Goal: Complete application form

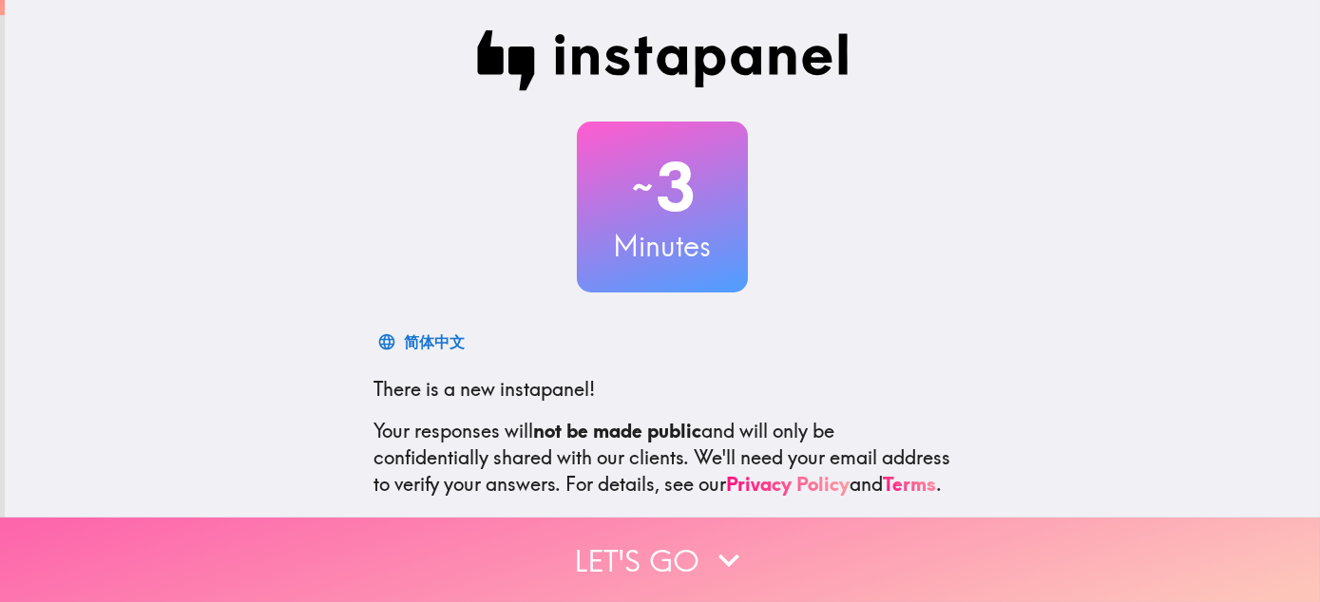
click at [673, 534] on button "Let's go" at bounding box center [660, 560] width 1320 height 85
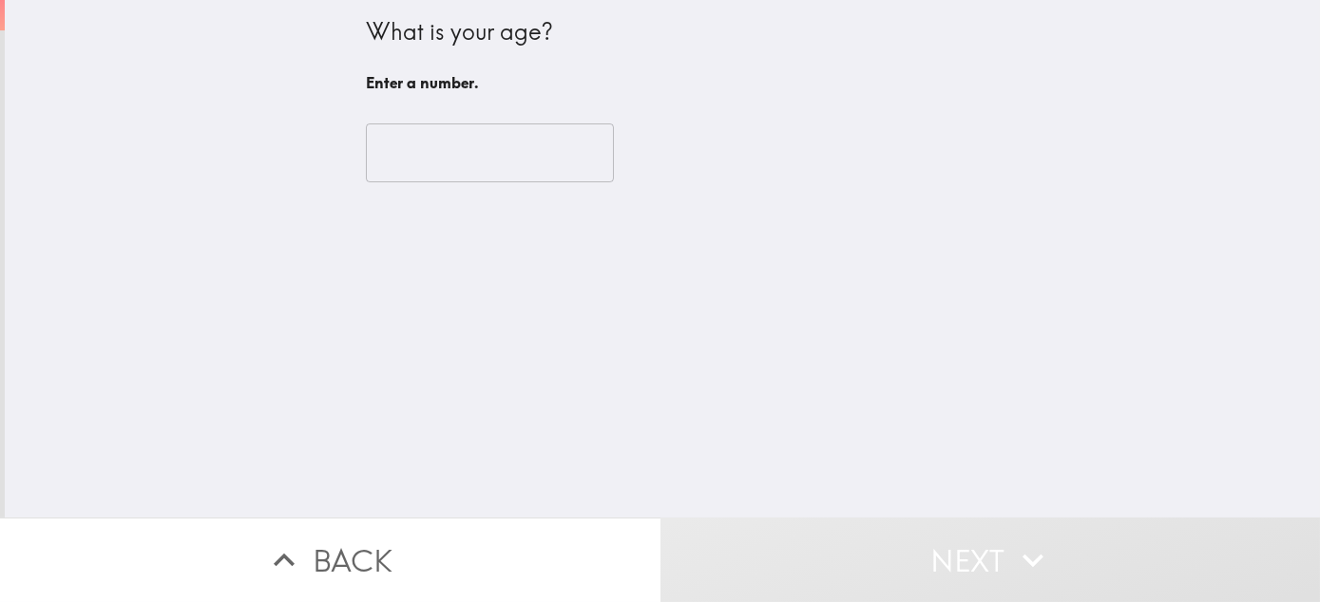
click at [503, 160] on input "number" at bounding box center [490, 153] width 248 height 59
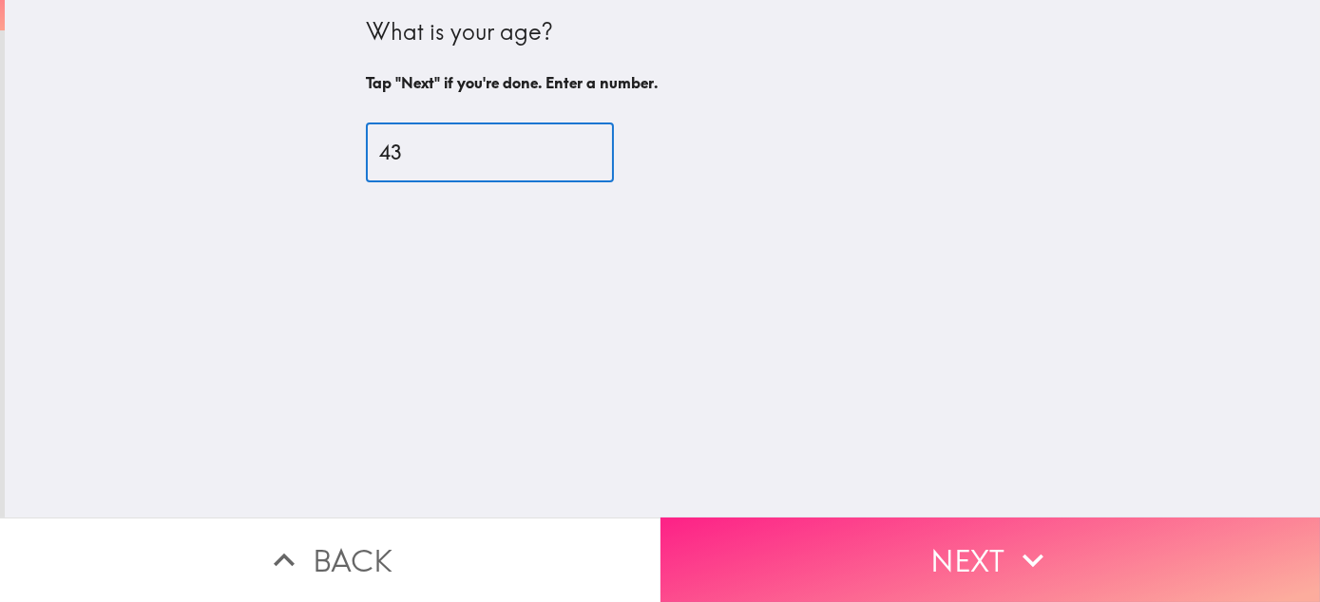
type input "43"
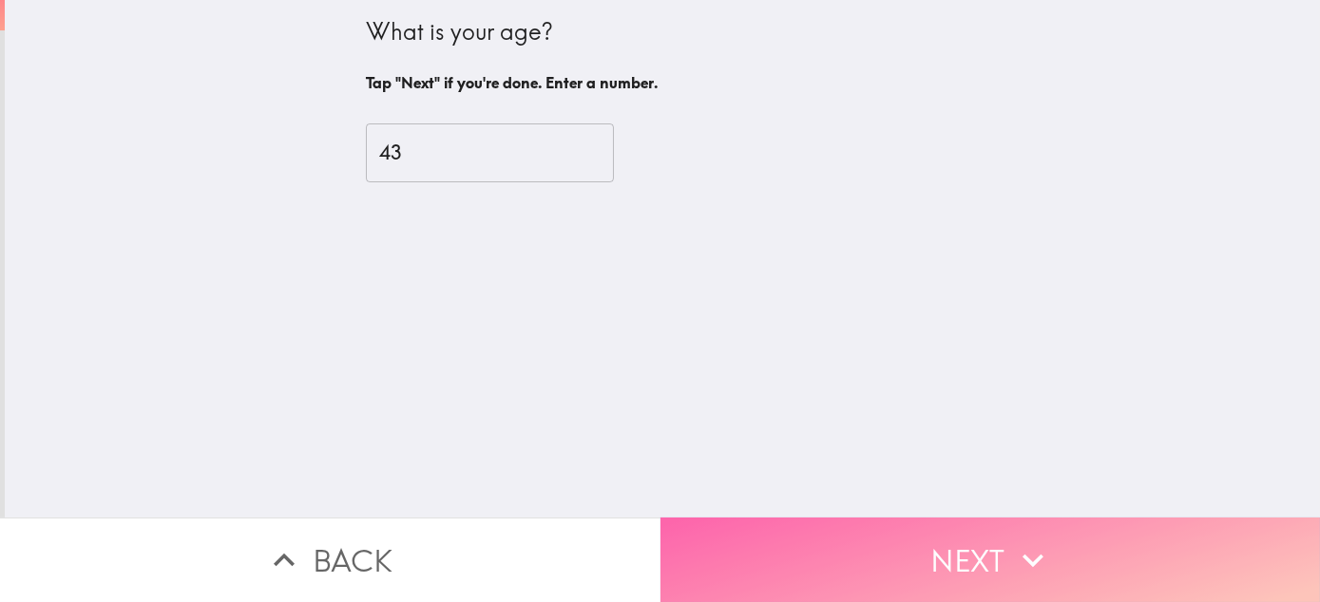
click at [895, 558] on button "Next" at bounding box center [990, 560] width 660 height 85
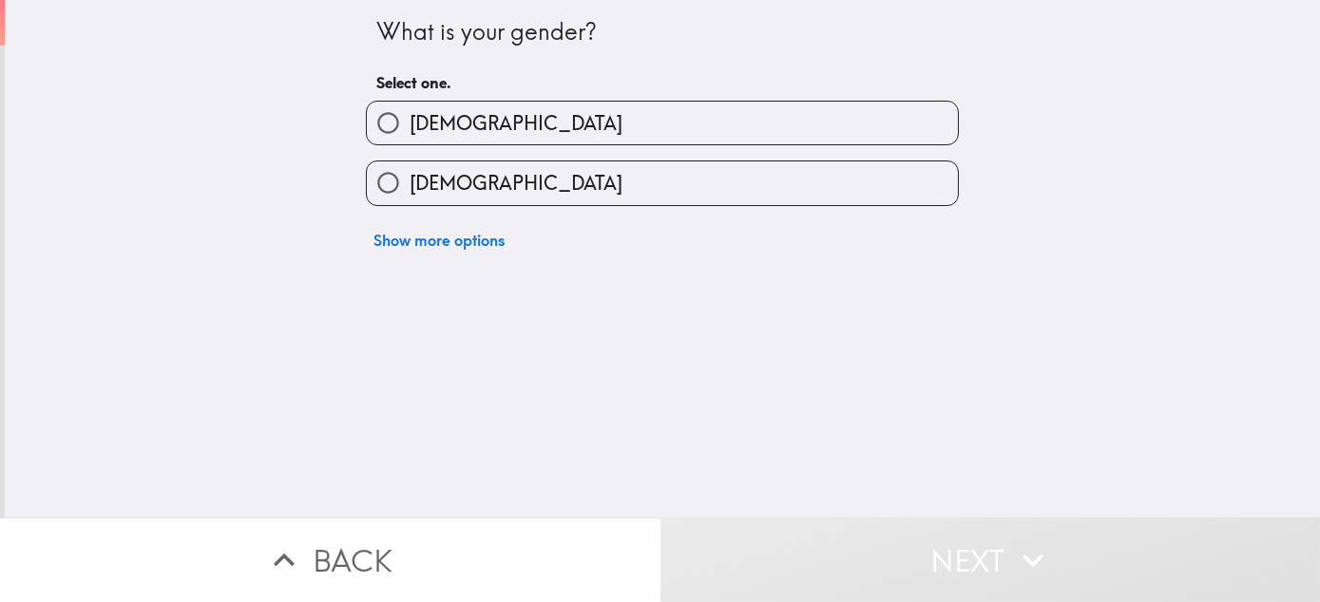
click at [828, 168] on label "[DEMOGRAPHIC_DATA]" at bounding box center [662, 183] width 591 height 43
click at [410, 168] on input "[DEMOGRAPHIC_DATA]" at bounding box center [388, 183] width 43 height 43
radio input "true"
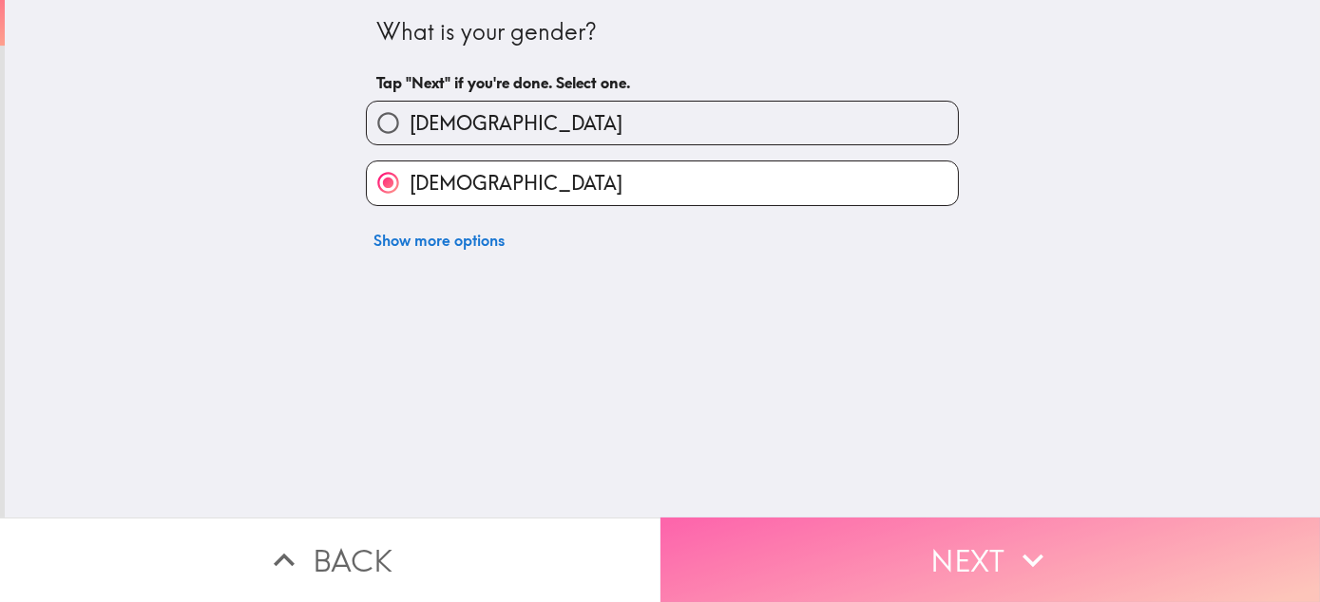
click at [820, 529] on button "Next" at bounding box center [990, 560] width 660 height 85
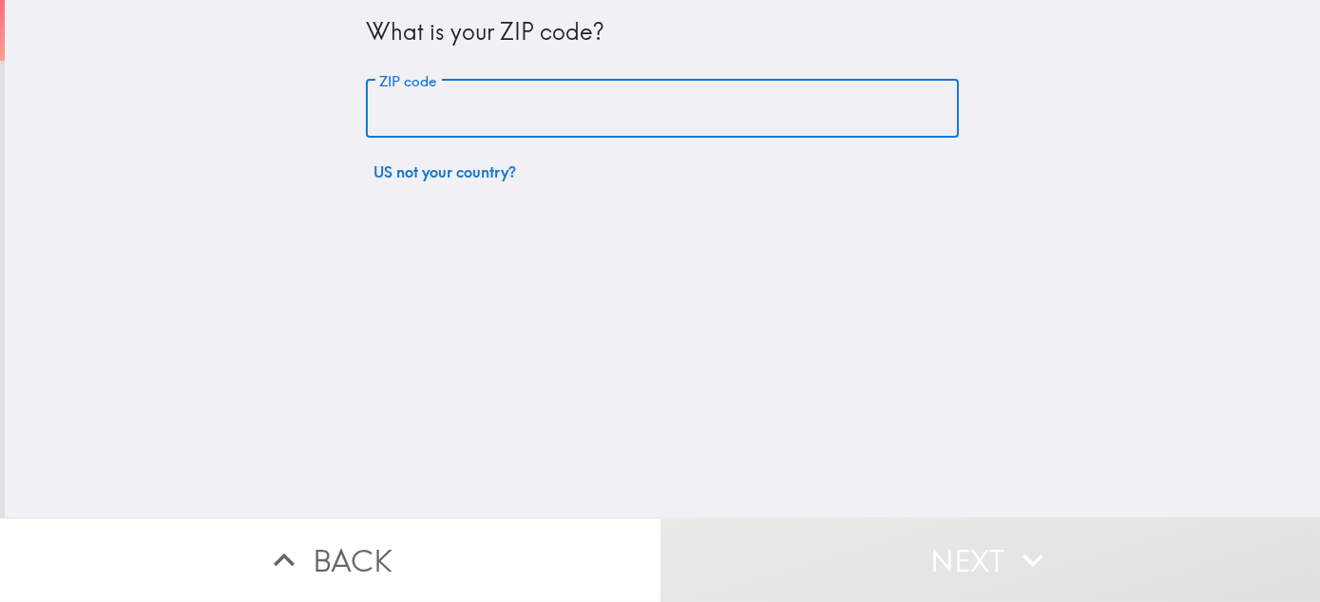
click at [792, 125] on input "ZIP code" at bounding box center [662, 109] width 593 height 59
type input "77388"
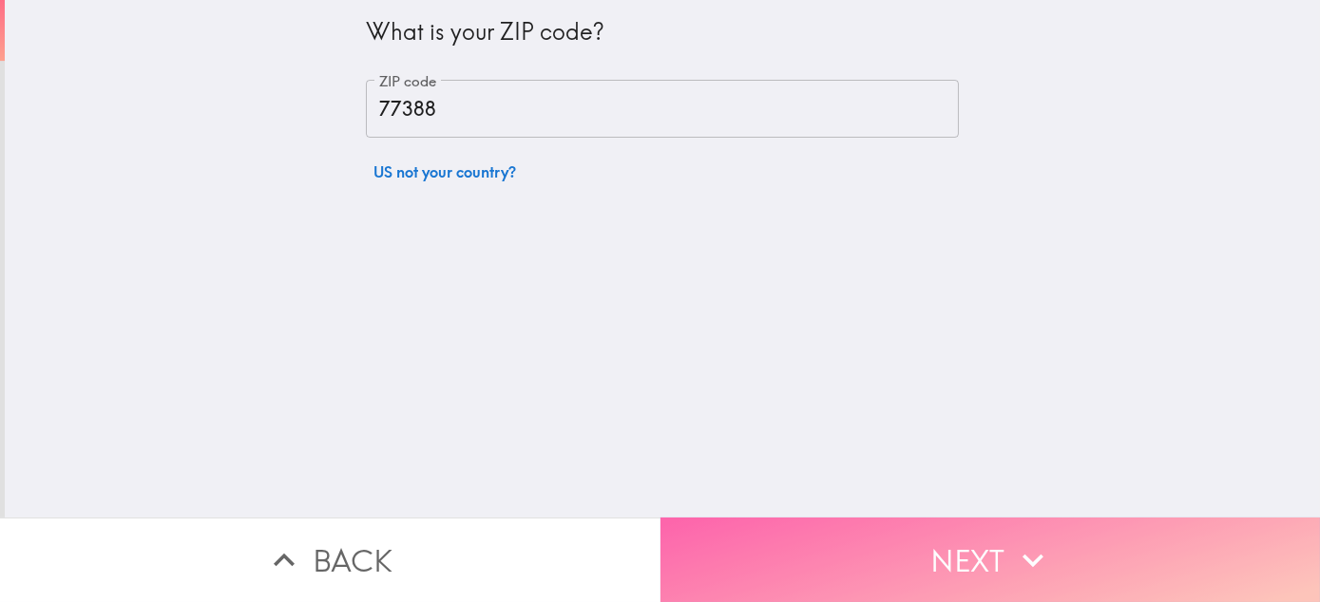
click at [795, 538] on button "Next" at bounding box center [990, 560] width 660 height 85
